Goal: Task Accomplishment & Management: Complete application form

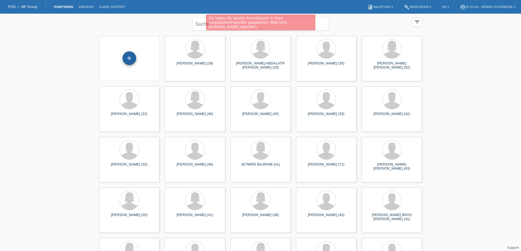
click at [132, 60] on div "+" at bounding box center [130, 58] width 14 height 14
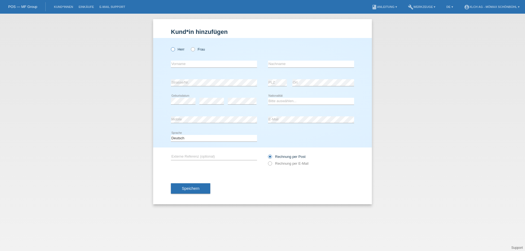
click at [170, 46] on icon at bounding box center [170, 46] width 0 height 0
click at [171, 50] on input "Herr" at bounding box center [173, 49] width 4 height 4
radio input "true"
click at [175, 63] on input "text" at bounding box center [214, 64] width 86 height 7
type input "Driton"
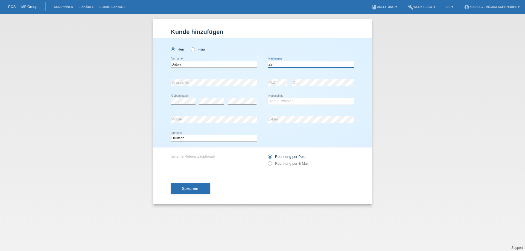
type input "Zefi"
click at [289, 100] on select "Bitte auswählen... Schweiz Deutschland Liechtenstein Österreich ------------ Af…" at bounding box center [311, 101] width 86 height 7
select select "CH"
click at [268, 98] on select "Bitte auswählen... Schweiz Deutschland Liechtenstein Österreich ------------ Af…" at bounding box center [311, 101] width 86 height 7
click at [267, 161] on icon at bounding box center [267, 161] width 0 height 0
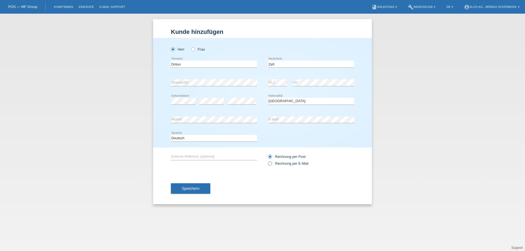
click at [269, 164] on input "Rechnung per E-Mail" at bounding box center [270, 165] width 4 height 7
radio input "true"
click at [187, 192] on button "Speichern" at bounding box center [190, 189] width 39 height 10
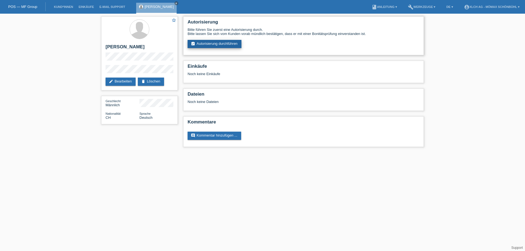
click at [227, 45] on link "assignment_turned_in Autorisierung durchführen" at bounding box center [215, 44] width 54 height 8
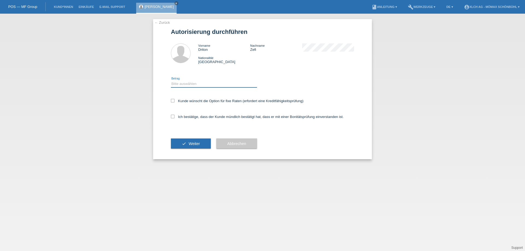
click at [192, 81] on select "Bitte auswählen CHF 1.00 - CHF 499.00 CHF 500.00 - CHF 1'999.00 CHF 2'000.00 - …" at bounding box center [214, 84] width 86 height 7
select select "2"
click at [171, 81] on select "Bitte auswählen CHF 1.00 - CHF 499.00 CHF 500.00 - CHF 1'999.00 CHF 2'000.00 - …" at bounding box center [214, 84] width 86 height 7
click at [173, 101] on icon at bounding box center [173, 101] width 4 height 4
click at [173, 101] on input "Kunde wünscht die Option für fixe Raten (erfordert eine Kreditfähigkeitsprüfung)" at bounding box center [173, 101] width 4 height 4
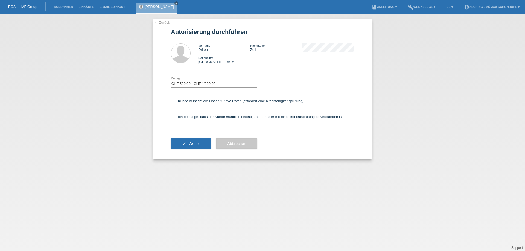
checkbox input "true"
click at [173, 118] on icon at bounding box center [173, 117] width 4 height 4
click at [173, 118] on input "Ich bestätige, dass der Kunde mündlich bestätigt hat, dass er mit einer Bonität…" at bounding box center [173, 117] width 4 height 4
checkbox input "true"
click at [181, 139] on button "check Weiter" at bounding box center [191, 144] width 40 height 10
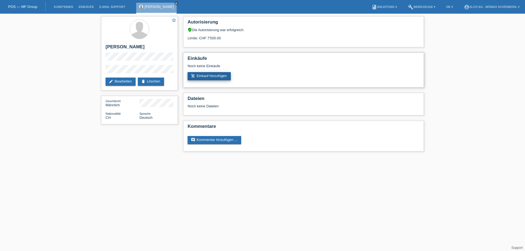
click at [222, 76] on link "add_shopping_cart Einkauf hinzufügen" at bounding box center [209, 76] width 43 height 8
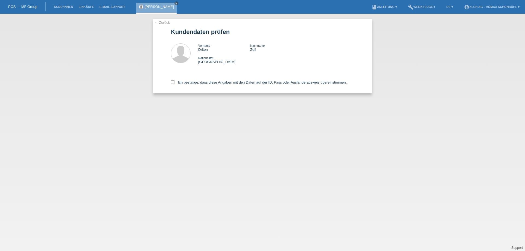
click at [171, 84] on icon at bounding box center [173, 82] width 4 height 4
click at [171, 84] on input "Ich bestätige, dass diese Angaben mit den Daten auf der ID, Pass oder Ausländer…" at bounding box center [173, 82] width 4 height 4
checkbox input "true"
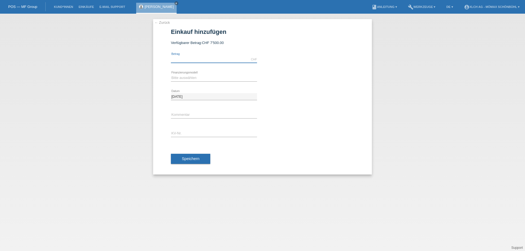
click at [196, 60] on input "text" at bounding box center [214, 59] width 86 height 7
type input "1098.00"
click at [185, 80] on select "Bitte auswählen Kauf auf Rechnung mit Teilzahlungsoption Fixe Raten - Zinsübern…" at bounding box center [214, 78] width 86 height 7
select select "113"
click at [171, 75] on select "Bitte auswählen Kauf auf Rechnung mit Teilzahlungsoption Fixe Raten - Zinsübern…" at bounding box center [214, 78] width 86 height 7
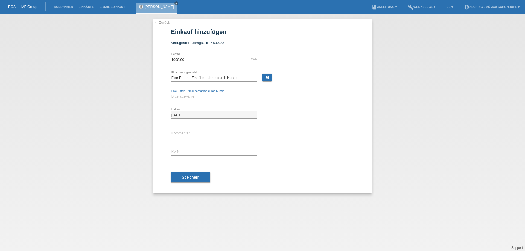
click at [183, 94] on select "Bitte auswählen 6 Raten 12 Raten 24 Raten 36 Raten" at bounding box center [214, 96] width 86 height 7
click at [268, 77] on link "calculate" at bounding box center [267, 78] width 9 height 8
type input "1098.00"
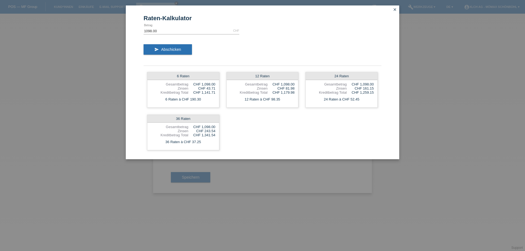
click at [394, 10] on icon "close" at bounding box center [395, 9] width 4 height 4
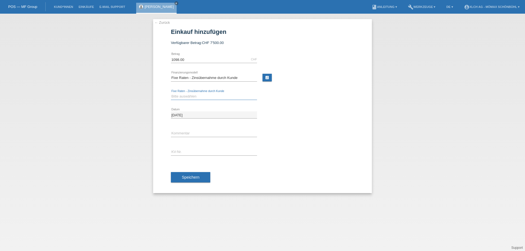
click at [180, 95] on select "Bitte auswählen 6 Raten 12 Raten 24 Raten 36 Raten" at bounding box center [214, 96] width 86 height 7
select select "325"
click at [171, 93] on select "Bitte auswählen 6 Raten 12 Raten 24 Raten 36 Raten" at bounding box center [214, 96] width 86 height 7
click at [180, 150] on input "text" at bounding box center [214, 152] width 86 height 7
type input "6MNBIH"
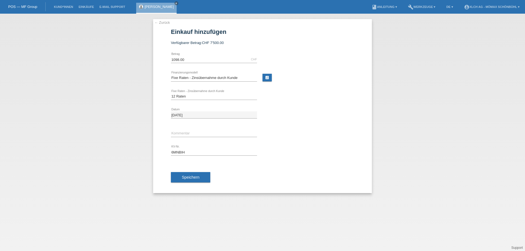
click at [190, 179] on span "Speichern" at bounding box center [191, 177] width 18 height 4
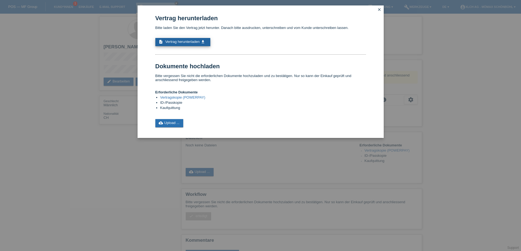
click at [190, 43] on span "Vertrag herunterladen" at bounding box center [182, 42] width 34 height 4
click at [165, 126] on link "cloud_upload Upload ..." at bounding box center [169, 123] width 28 height 8
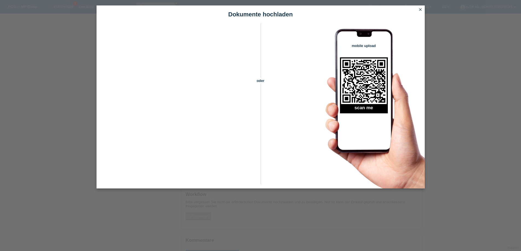
click at [421, 10] on icon "close" at bounding box center [420, 9] width 4 height 4
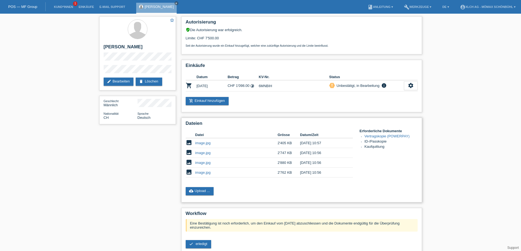
scroll to position [48, 0]
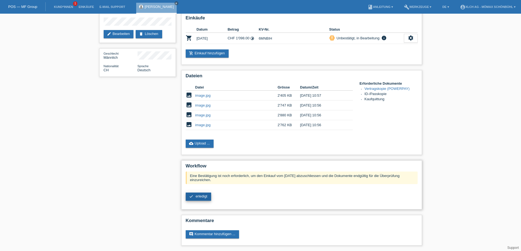
click at [205, 199] on link "check erledigt" at bounding box center [198, 197] width 25 height 8
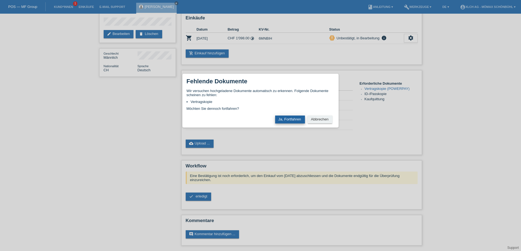
click at [281, 116] on button "Ja, Fortfahren" at bounding box center [290, 120] width 30 height 8
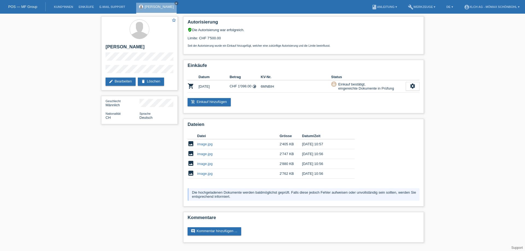
click at [497, 10] on li "account_circle XLCH AG - Mömax Schönbühl ▾" at bounding box center [491, 7] width 61 height 14
click at [497, 9] on li "account_circle XLCH AG - Mömax Schönbühl ▾" at bounding box center [491, 7] width 61 height 14
click at [492, 6] on link "account_circle XLCH AG - Mömax Schönbühl ▾" at bounding box center [491, 6] width 61 height 3
click at [456, 28] on div "XLCH AG - Mömax Schönbühl [EMAIL_ADDRESS][DOMAIN_NAME] Logout" at bounding box center [487, 20] width 69 height 24
click at [457, 28] on link "Logout" at bounding box center [462, 28] width 11 height 4
